Goal: Task Accomplishment & Management: Manage account settings

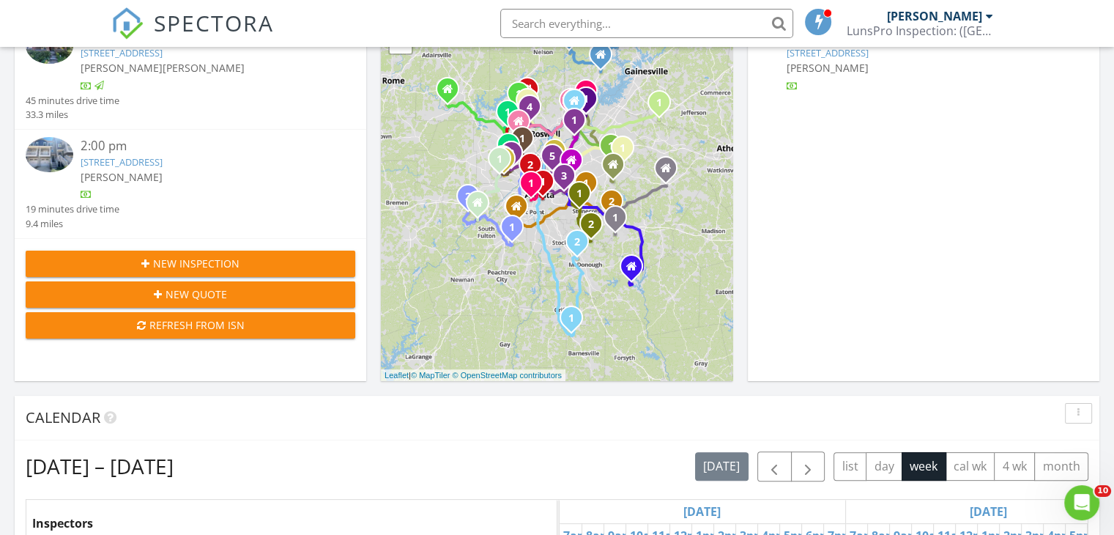
scroll to position [249, 0]
click at [154, 163] on link "[STREET_ADDRESS]" at bounding box center [122, 161] width 82 height 13
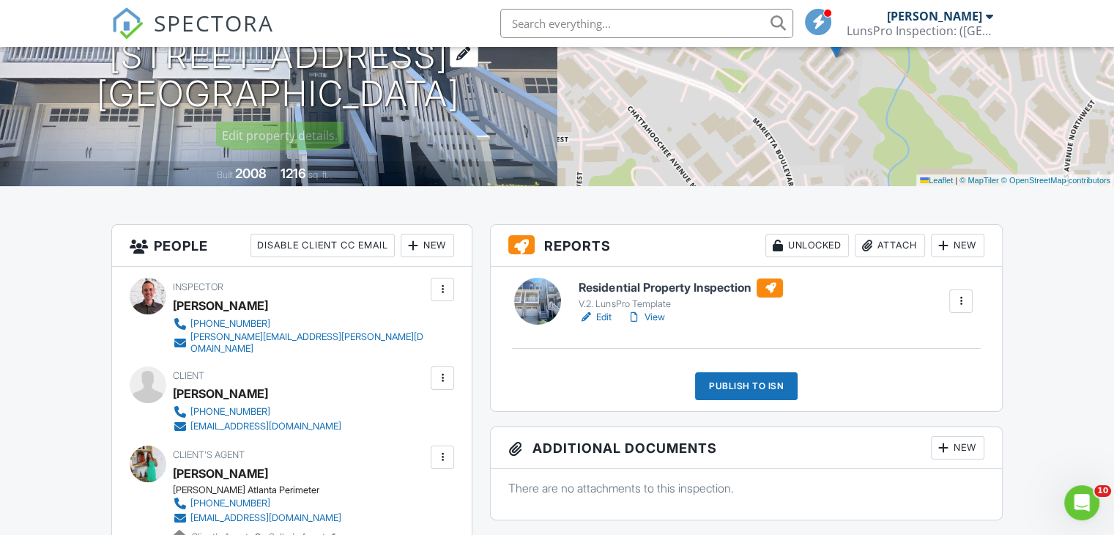
scroll to position [207, 0]
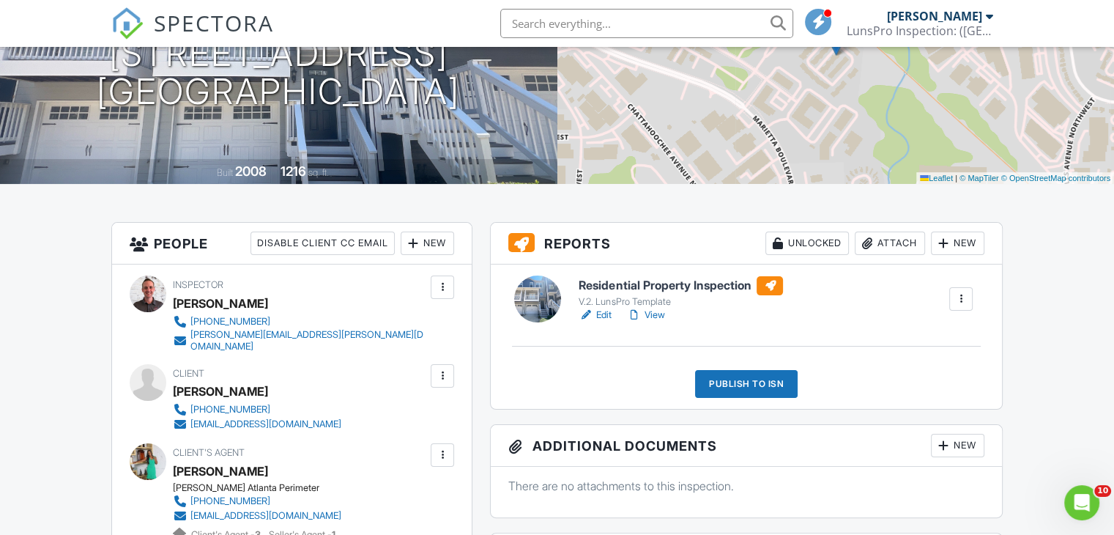
click at [607, 311] on link "Edit" at bounding box center [595, 315] width 33 height 15
